Goal: Communication & Community: Share content

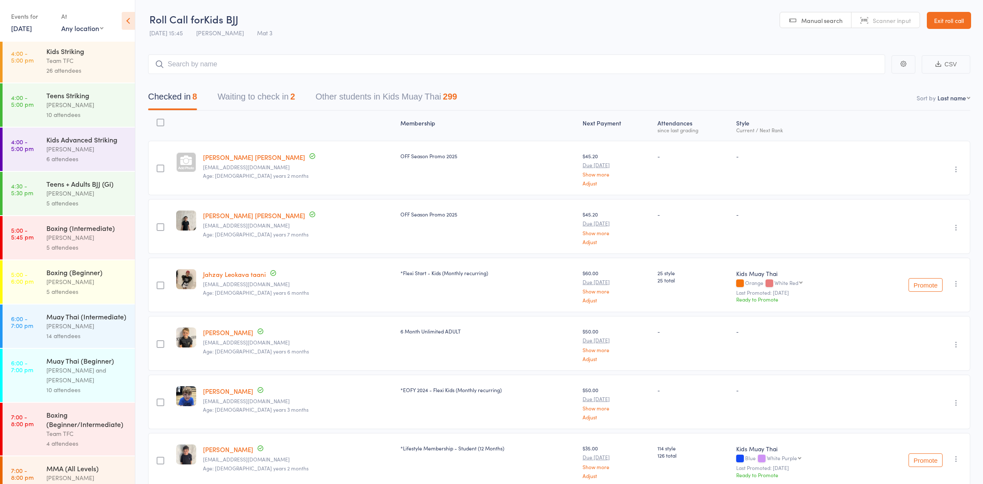
scroll to position [298, 0]
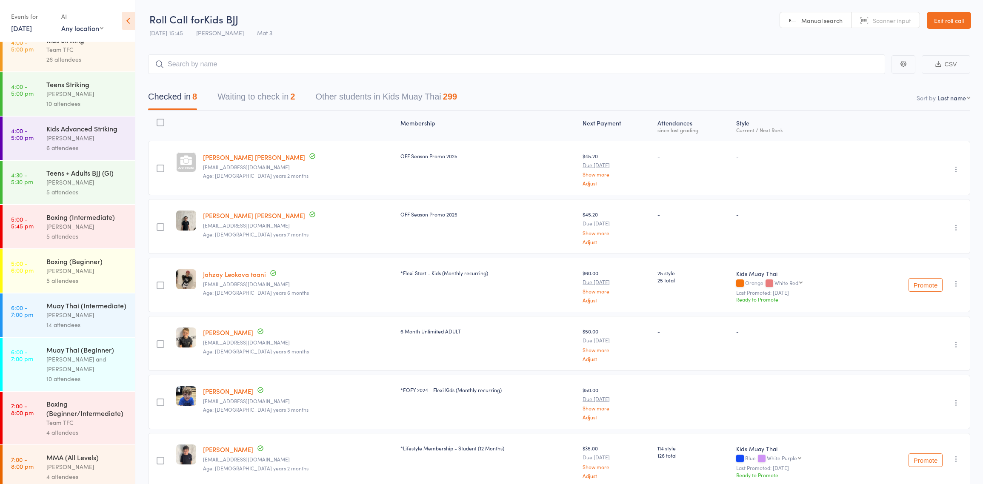
click at [937, 22] on link "Exit roll call" at bounding box center [949, 20] width 44 height 17
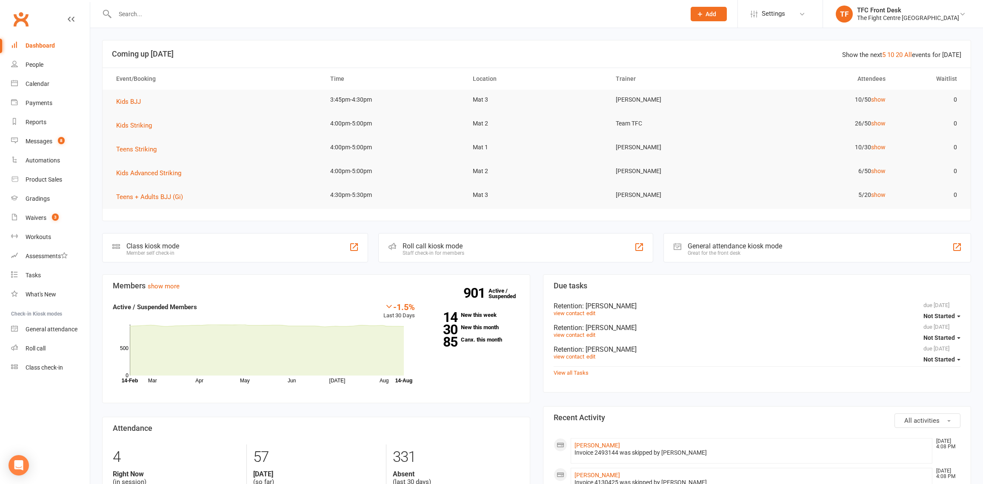
click at [178, 20] on div at bounding box center [391, 14] width 578 height 28
click at [208, 13] on input "text" at bounding box center [395, 14] width 567 height 12
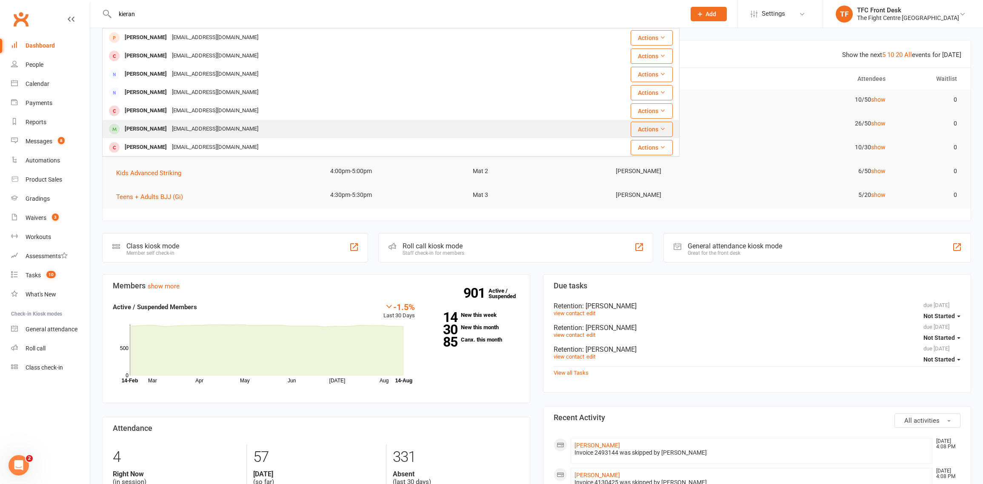
type input "kieran"
click at [229, 132] on div "Cuddles@cuddlesburnouts.com" at bounding box center [215, 129] width 92 height 12
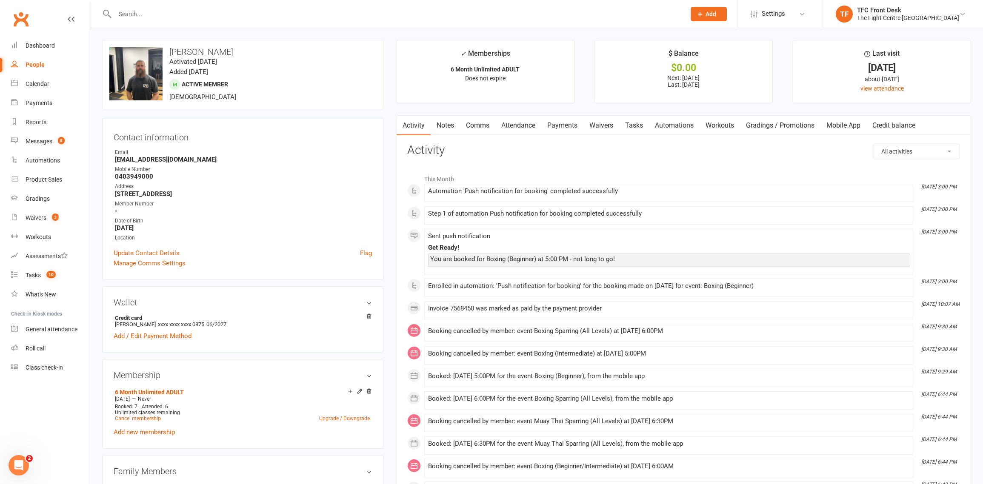
click at [613, 127] on link "Waivers" at bounding box center [602, 126] width 36 height 20
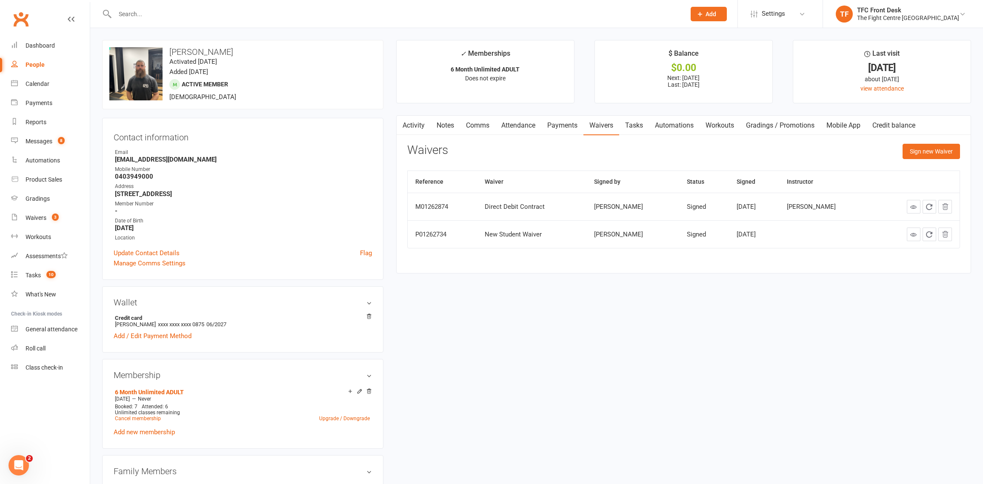
click at [477, 127] on link "Comms" at bounding box center [477, 126] width 35 height 20
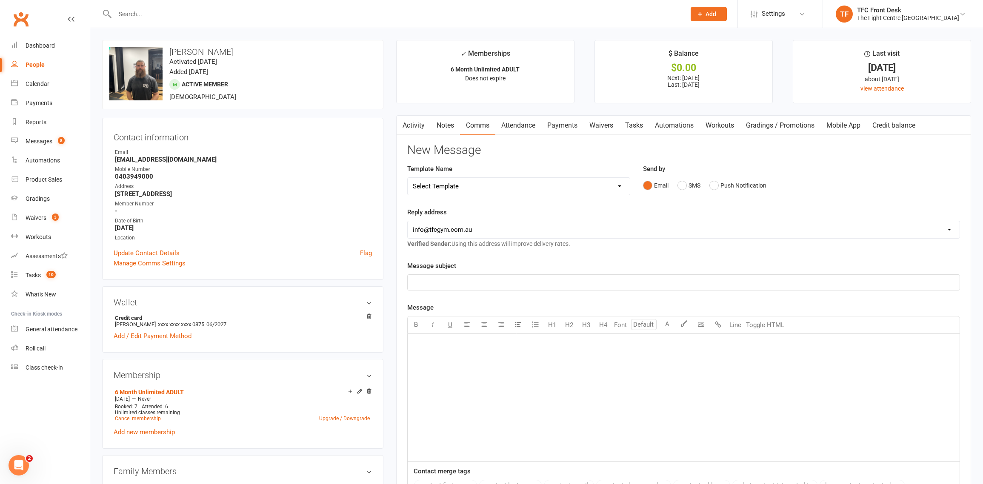
click at [475, 184] on select "Select Template [Email] A Mobile app invitation (1) [Email] Mobile app invitati…" at bounding box center [519, 186] width 222 height 17
select select "33"
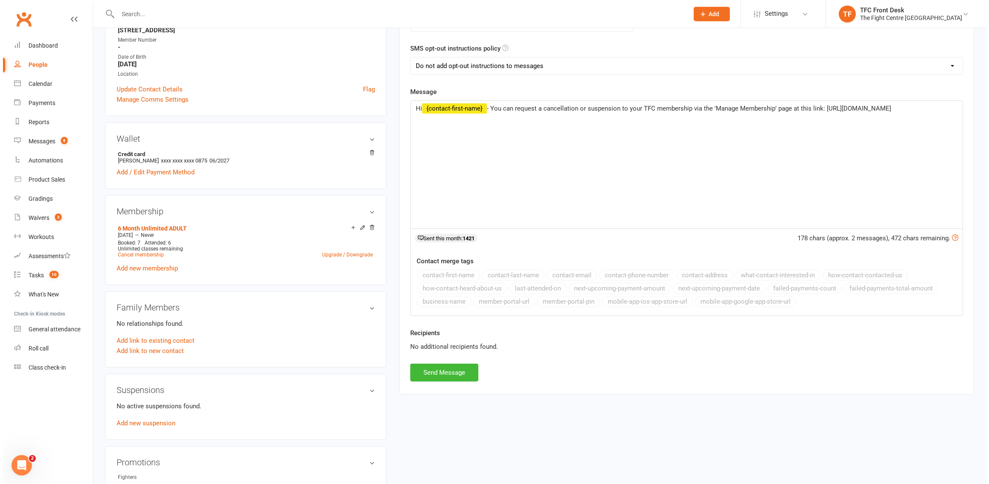
scroll to position [167, 0]
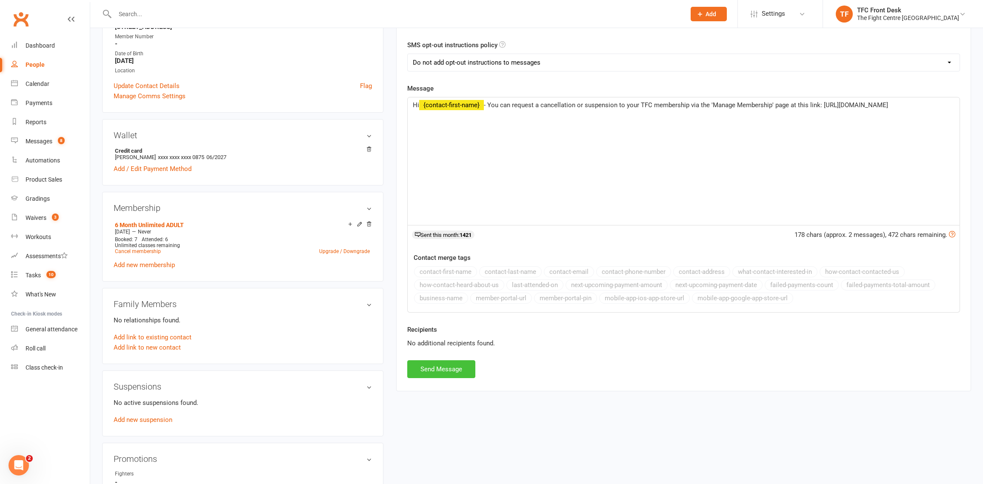
click at [438, 368] on button "Send Message" at bounding box center [441, 370] width 68 height 18
select select
